Goal: Find specific page/section

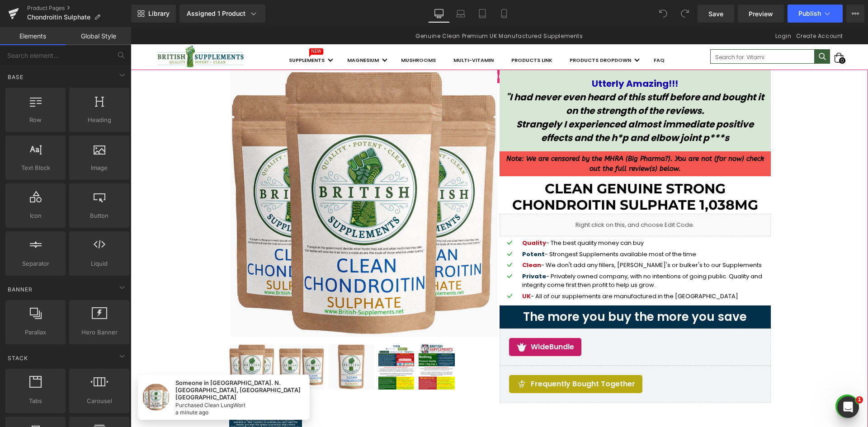
click at [694, 221] on div "Liquid" at bounding box center [634, 225] width 271 height 23
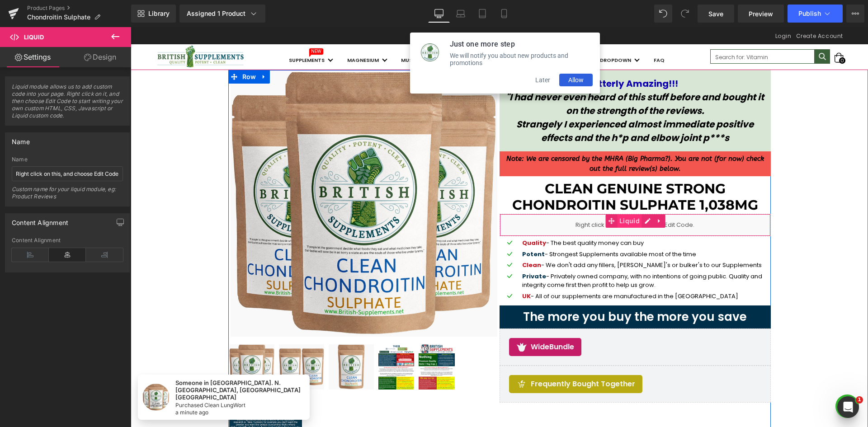
click at [631, 223] on span "Liquid" at bounding box center [629, 221] width 25 height 14
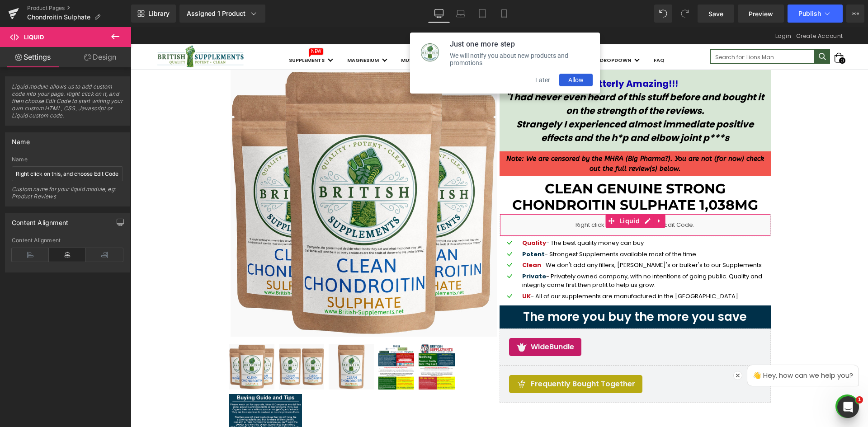
click at [108, 57] on link "Design" at bounding box center [100, 57] width 66 height 20
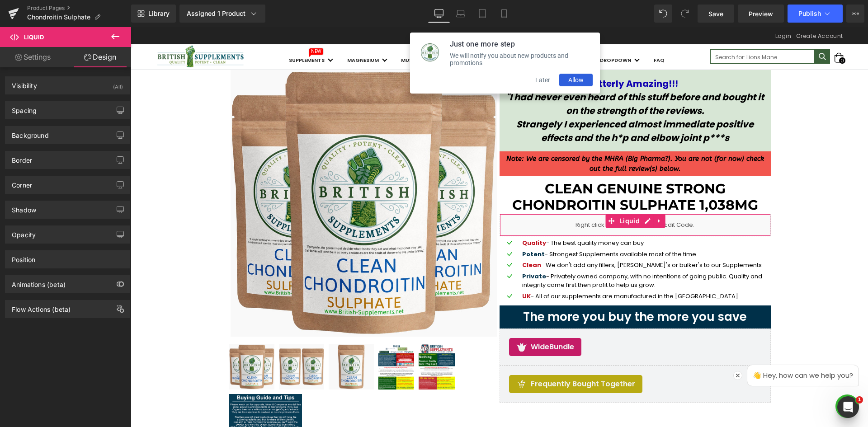
click at [43, 61] on link "Settings" at bounding box center [33, 57] width 66 height 20
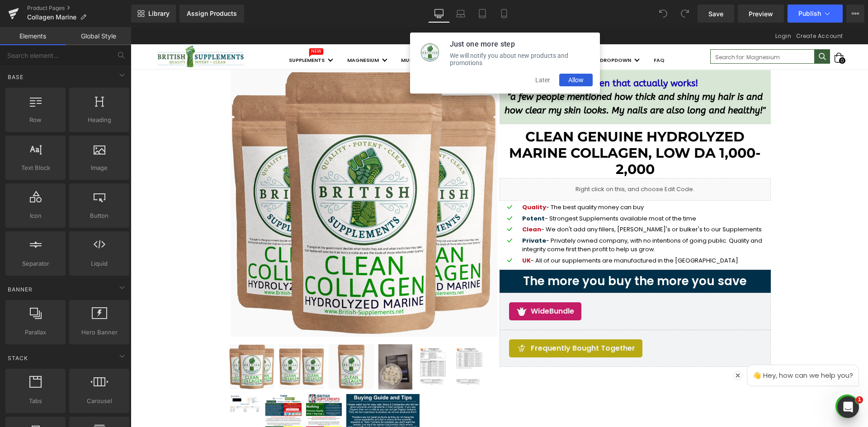
click at [536, 80] on button "Later" at bounding box center [542, 80] width 33 height 13
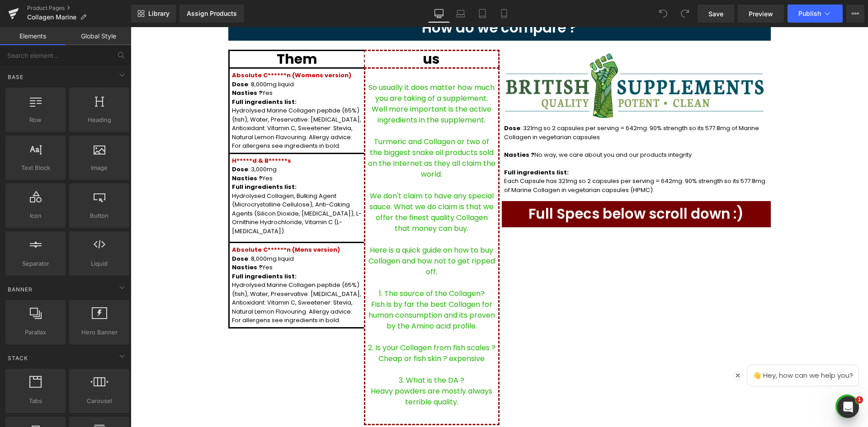
scroll to position [633, 0]
